Goal: Transaction & Acquisition: Download file/media

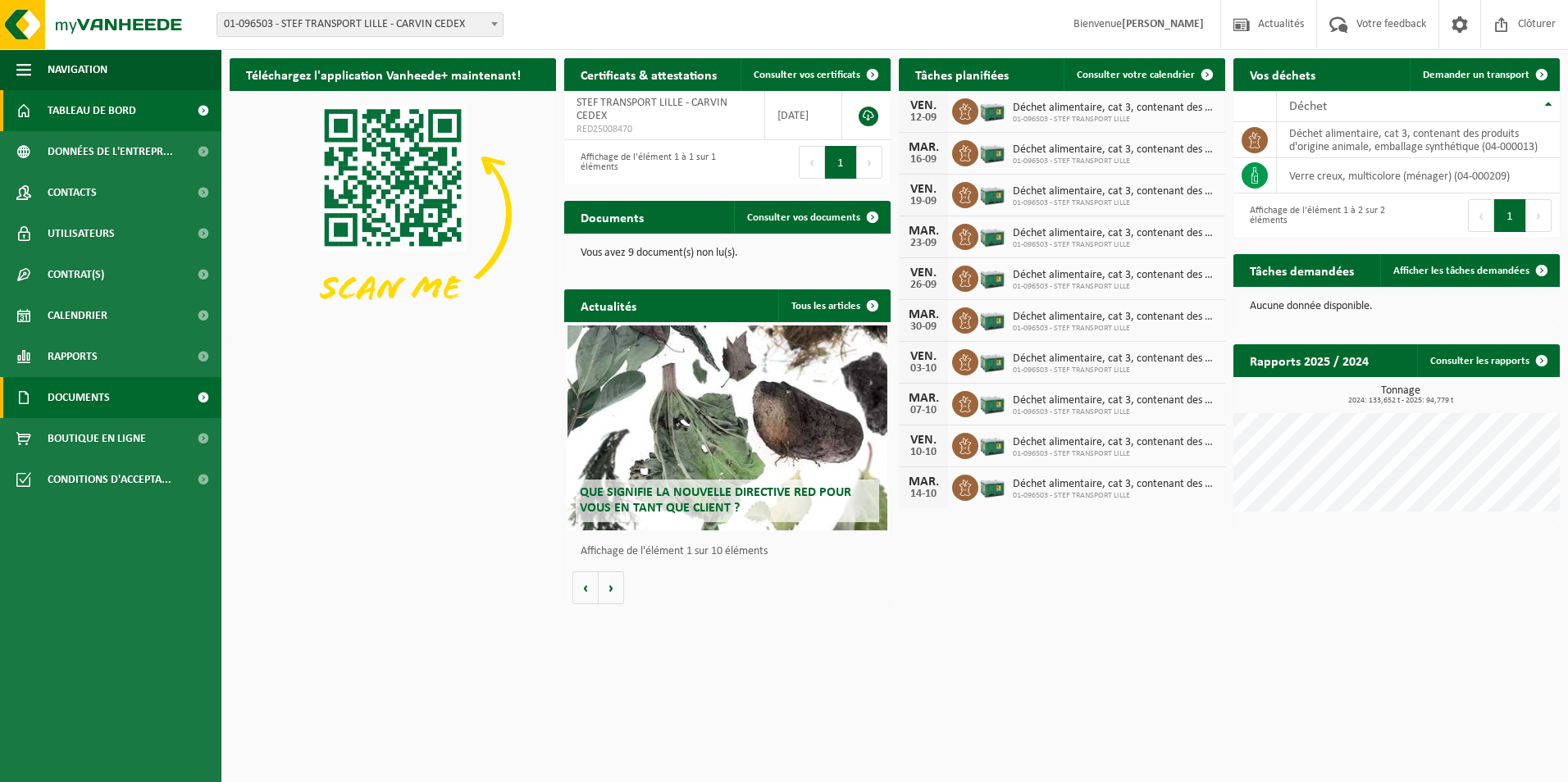
click at [158, 392] on link "Documents" at bounding box center [111, 398] width 221 height 41
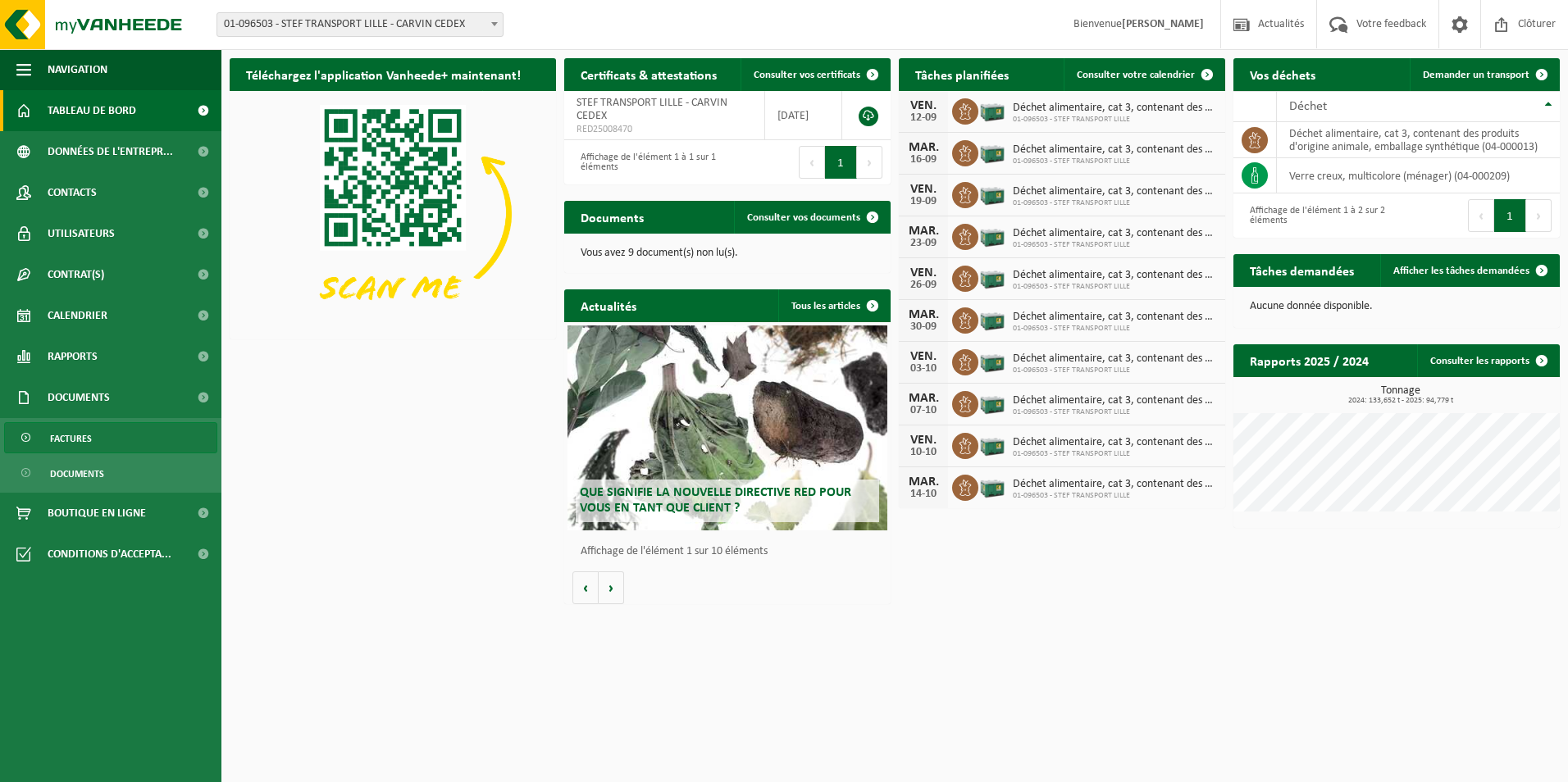
click at [115, 444] on link "Factures" at bounding box center [111, 438] width 213 height 31
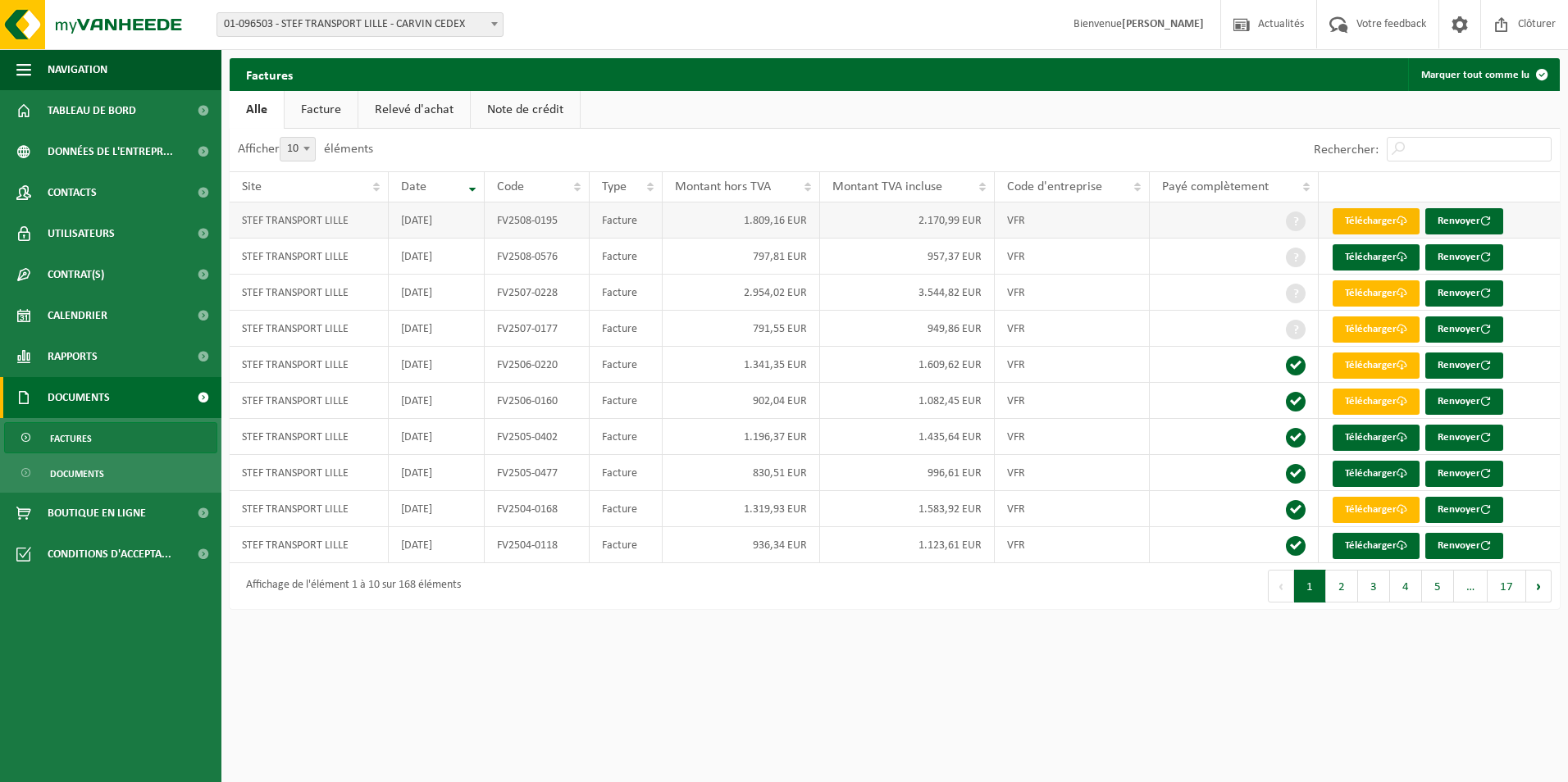
click at [1396, 217] on link "Télécharger" at bounding box center [1376, 221] width 87 height 26
click at [1389, 251] on link "Télécharger" at bounding box center [1376, 258] width 87 height 26
